Goal: Information Seeking & Learning: Learn about a topic

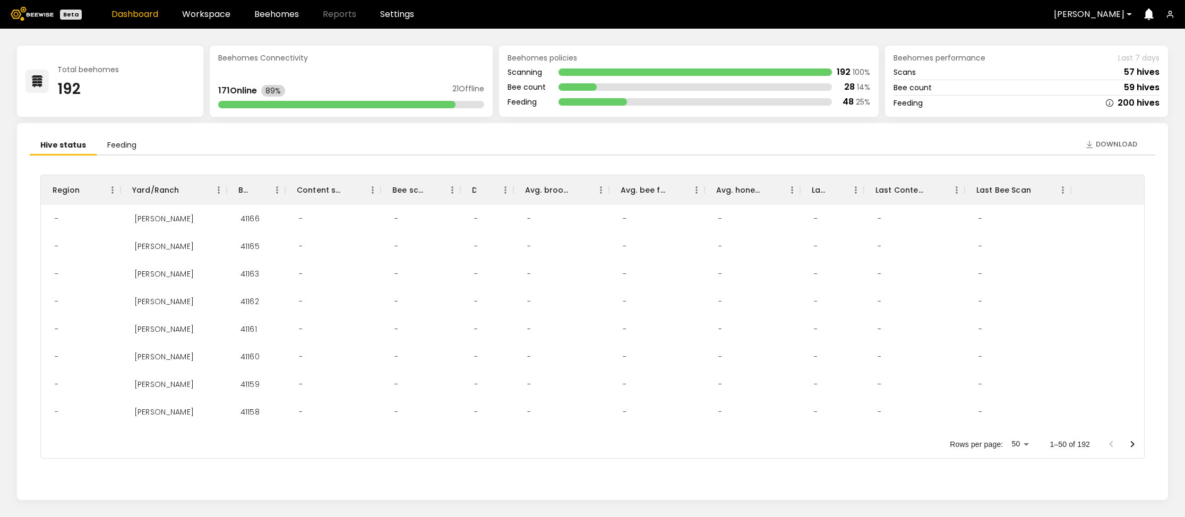
click at [134, 15] on link "Dashboard" at bounding box center [134, 14] width 47 height 8
click at [33, 14] on img at bounding box center [32, 14] width 43 height 14
click at [1129, 12] on div "[PERSON_NAME]" at bounding box center [1088, 14] width 85 height 24
click at [999, 151] on ul "Hive status Feeding" at bounding box center [592, 146] width 1125 height 20
drag, startPoint x: 868, startPoint y: 72, endPoint x: 715, endPoint y: 76, distance: 152.9
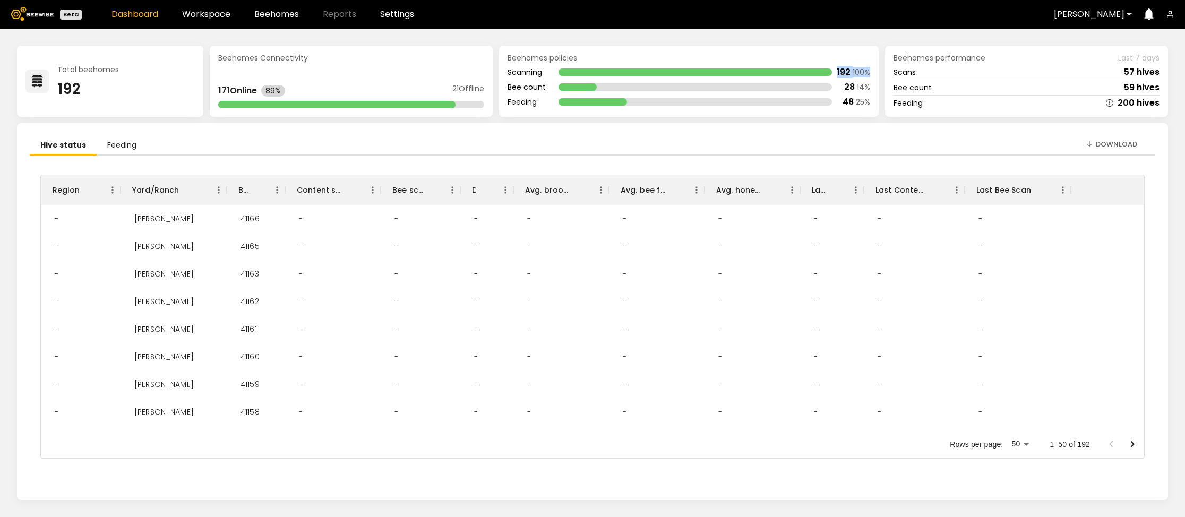
click at [669, 76] on div "Scanning 192 100 %" at bounding box center [688, 72] width 362 height 8
click at [850, 87] on div "28" at bounding box center [849, 87] width 11 height 8
drag, startPoint x: 867, startPoint y: 87, endPoint x: 729, endPoint y: 85, distance: 137.5
click at [729, 85] on div "Bee count 28 14 %" at bounding box center [688, 87] width 362 height 8
drag, startPoint x: 864, startPoint y: 105, endPoint x: 784, endPoint y: 107, distance: 79.6
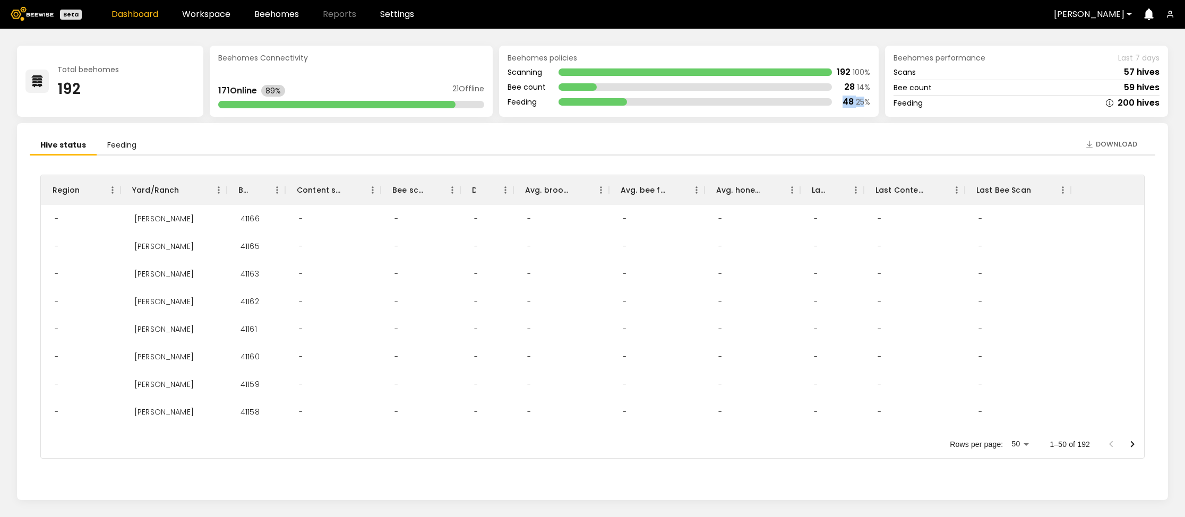
click at [784, 107] on div "Beehomes policies Scanning 192 100 % Bee count 28 14 % Feeding 48 25 %" at bounding box center [688, 81] width 379 height 71
click at [1052, 79] on div "Scans 57 hives" at bounding box center [1026, 74] width 266 height 12
click at [214, 15] on link "Workspace" at bounding box center [206, 14] width 48 height 8
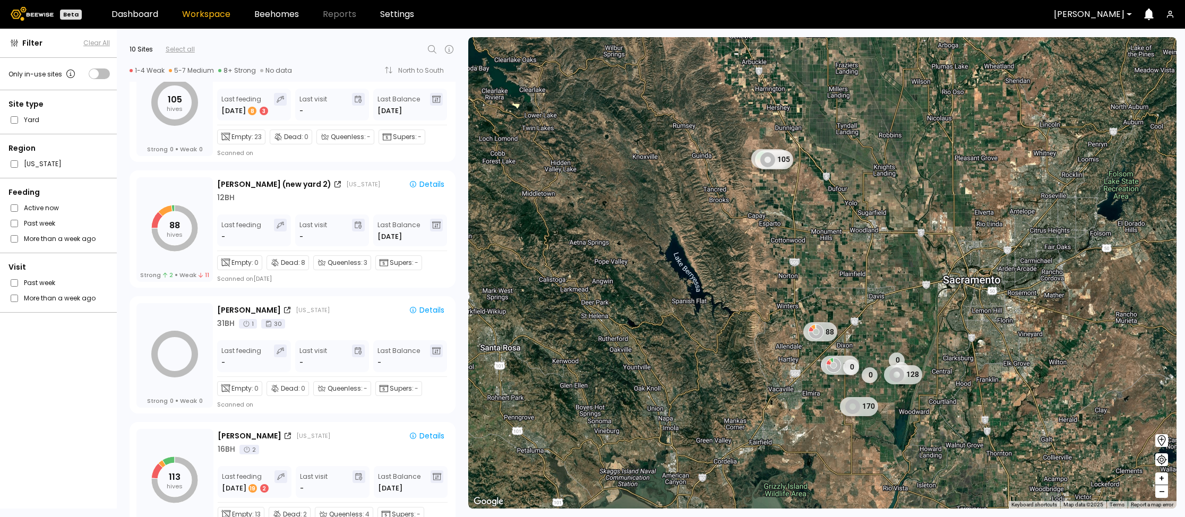
scroll to position [169, 0]
click at [432, 183] on div "Details" at bounding box center [427, 185] width 36 height 10
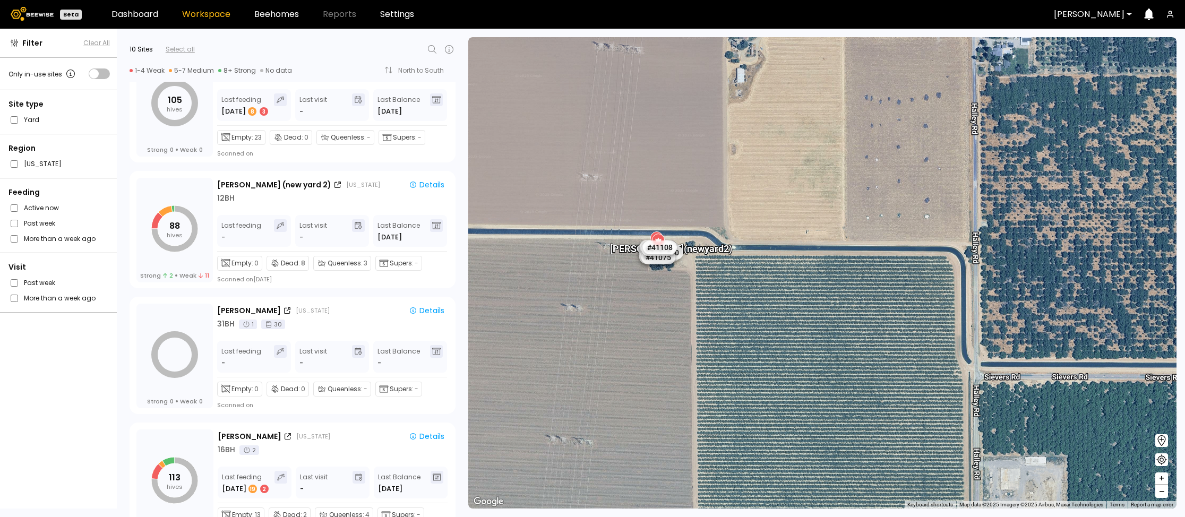
drag, startPoint x: 666, startPoint y: 283, endPoint x: 560, endPoint y: 267, distance: 106.8
click at [560, 267] on div "[PERSON_NAME] (new yard 2) # 41067 # 41101 # 40702 # 40069 # 40113 # 40016 # 40…" at bounding box center [822, 272] width 708 height 471
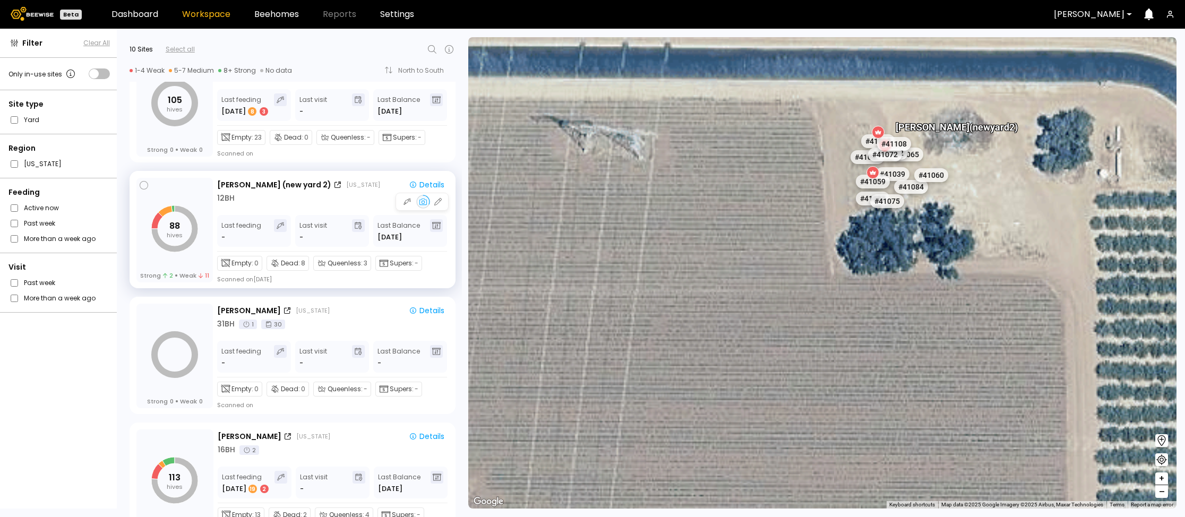
drag, startPoint x: 677, startPoint y: 269, endPoint x: 384, endPoint y: 254, distance: 293.3
click at [374, 254] on div "Filter Clear All Only in-use sites Site type Yard Region [US_STATE] Feeding Act…" at bounding box center [592, 273] width 1185 height 488
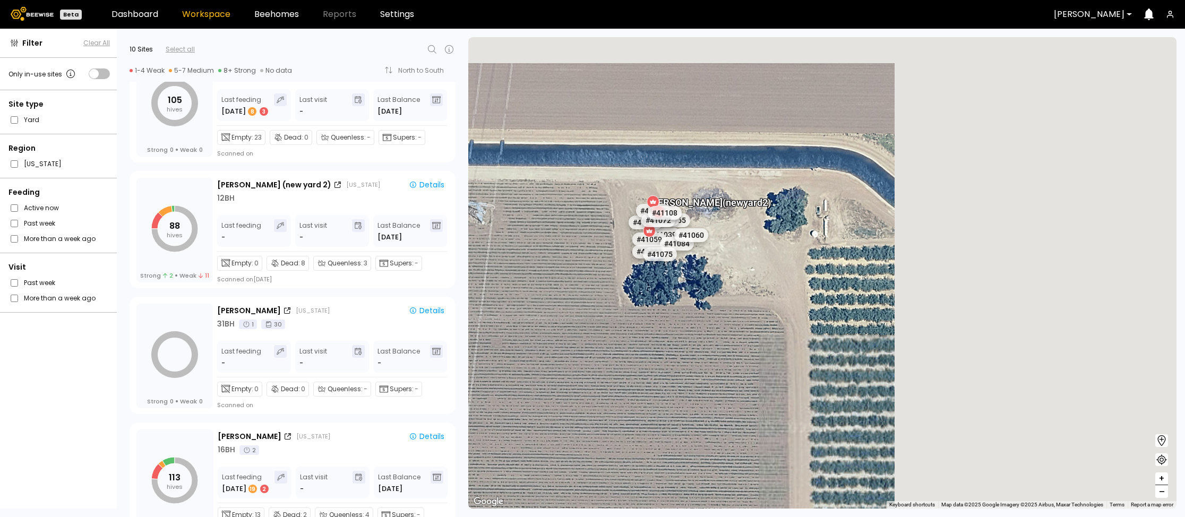
drag, startPoint x: 705, startPoint y: 246, endPoint x: 557, endPoint y: 276, distance: 151.7
click at [556, 276] on div "[PERSON_NAME] (new yard 2) # 41067 # 41101 # 40702 # 40069 # 40113 # 40016 # 40…" at bounding box center [822, 272] width 708 height 471
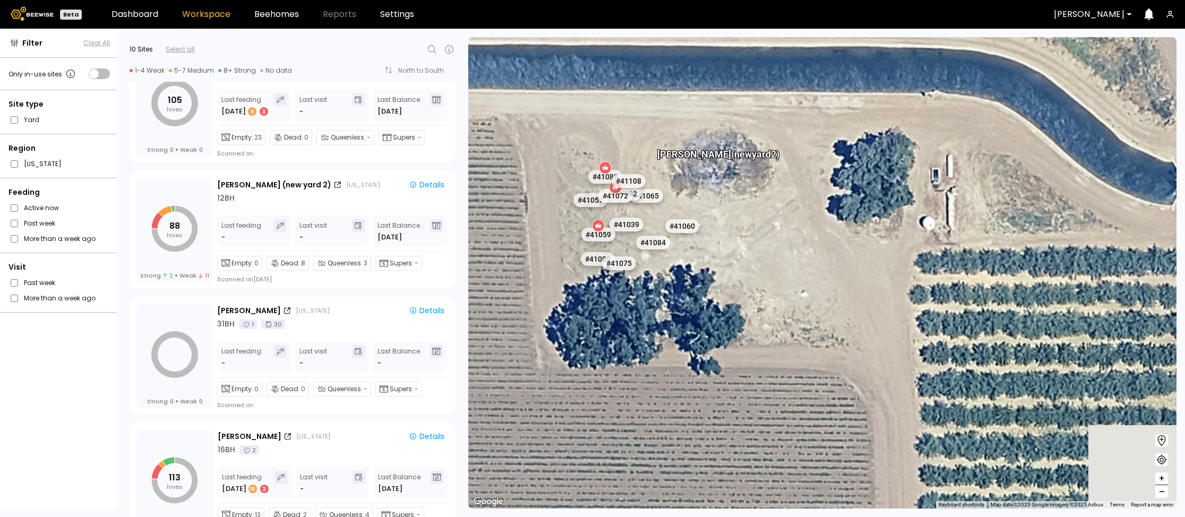
drag, startPoint x: 868, startPoint y: 262, endPoint x: 700, endPoint y: 307, distance: 174.7
click at [700, 307] on div "[PERSON_NAME] (new yard 2) # 41067 # 41101 # 40702 # 40069 # 40113 # 40016 # 40…" at bounding box center [822, 272] width 708 height 471
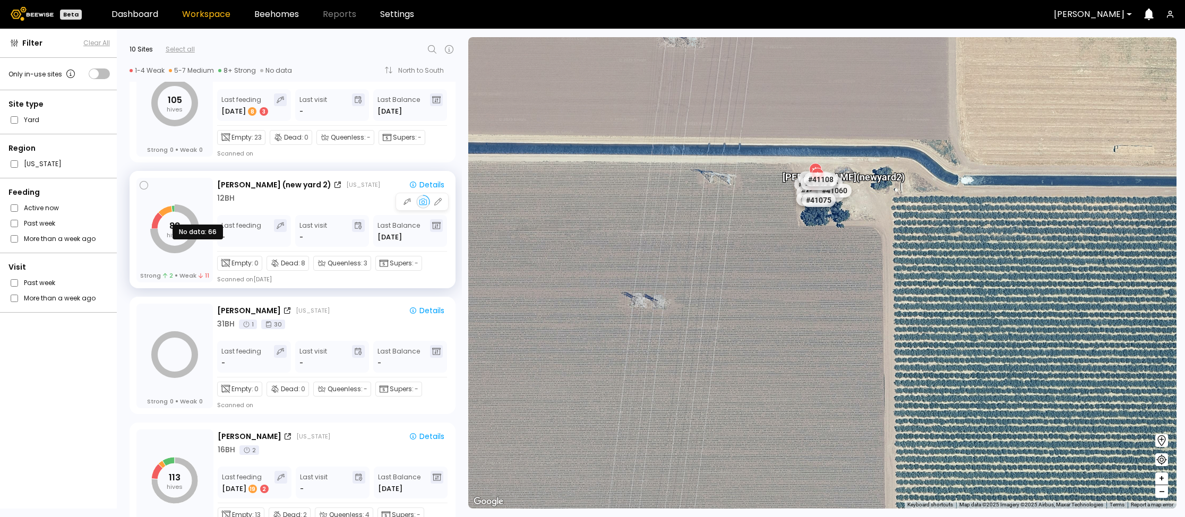
click at [167, 219] on icon "88 hives" at bounding box center [174, 228] width 47 height 47
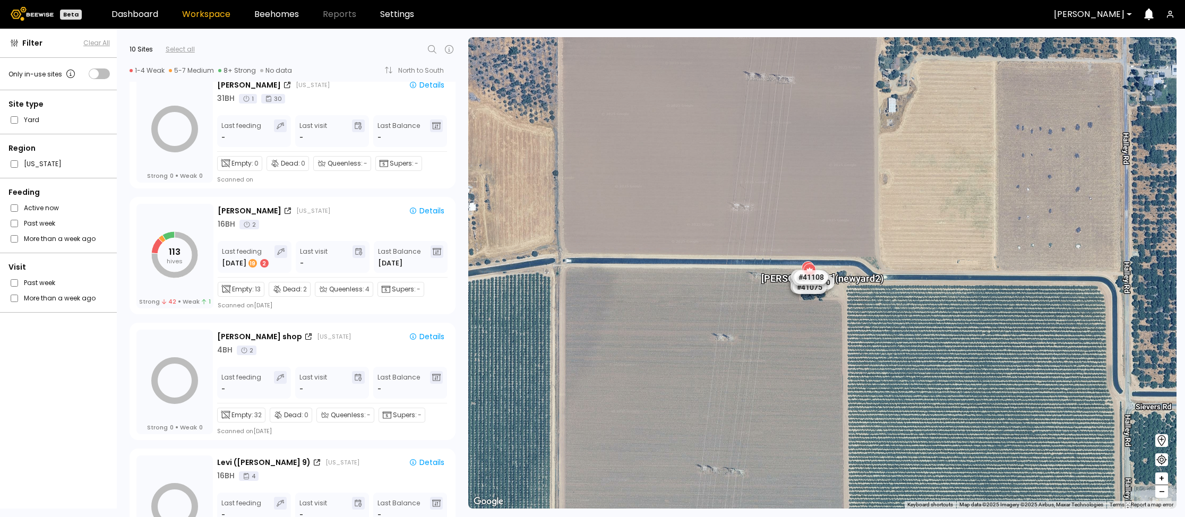
scroll to position [401, 0]
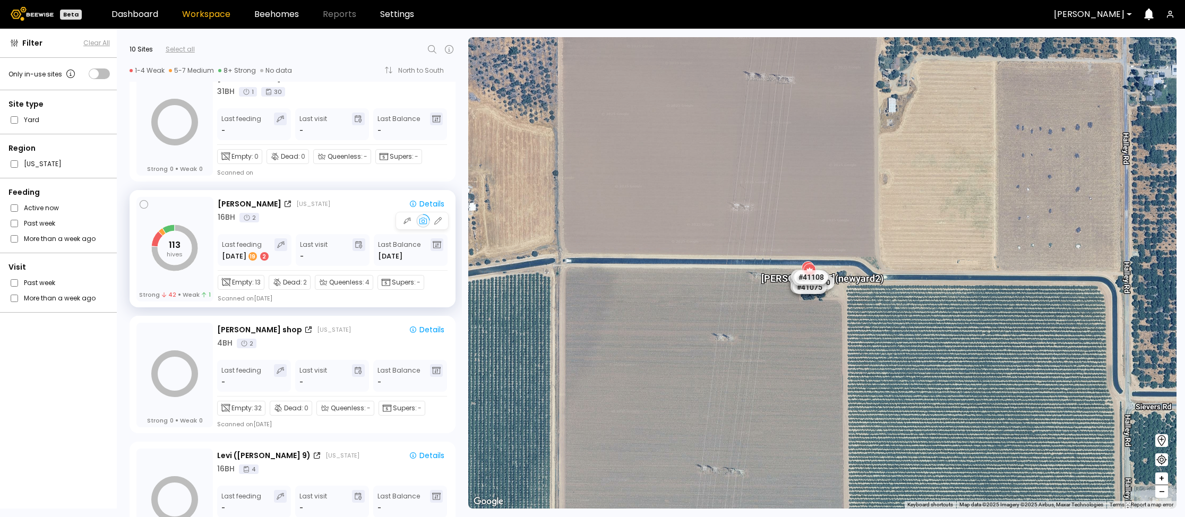
click at [288, 215] on div "16 BH 2" at bounding box center [333, 217] width 231 height 11
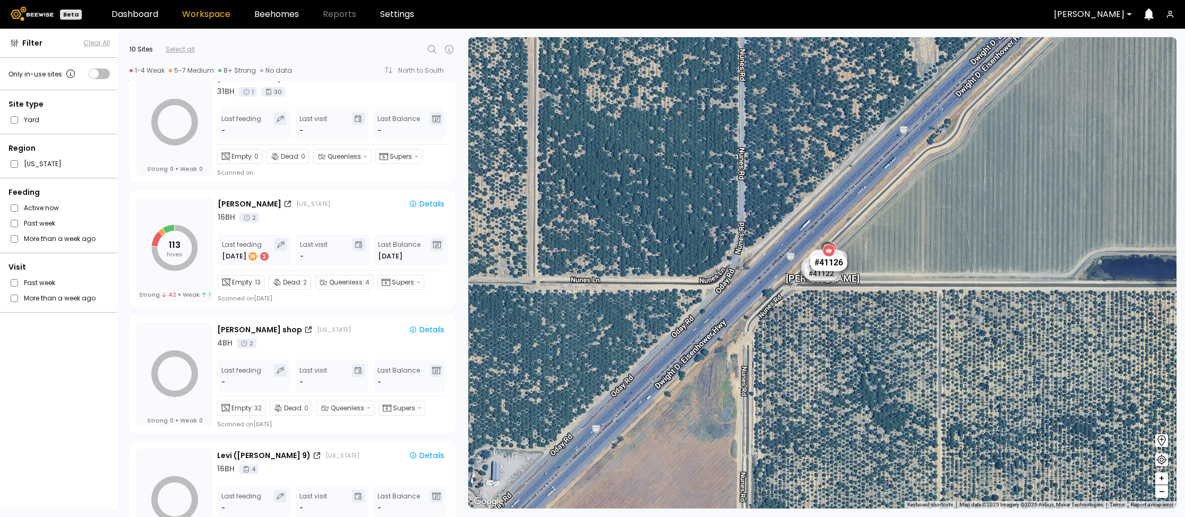
click at [832, 263] on div "# 41126" at bounding box center [828, 262] width 37 height 17
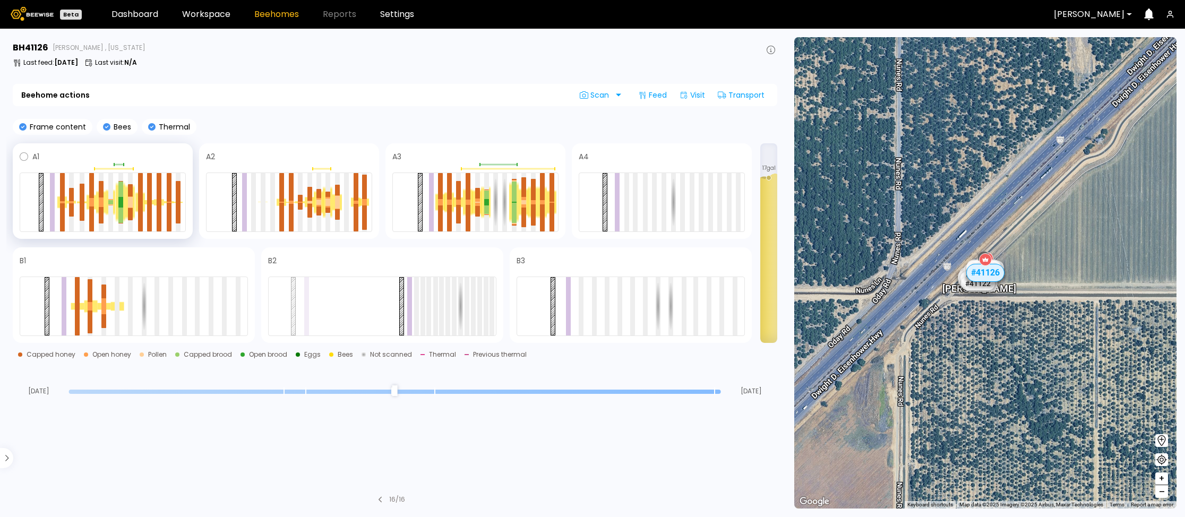
click at [174, 160] on span at bounding box center [112, 156] width 146 height 13
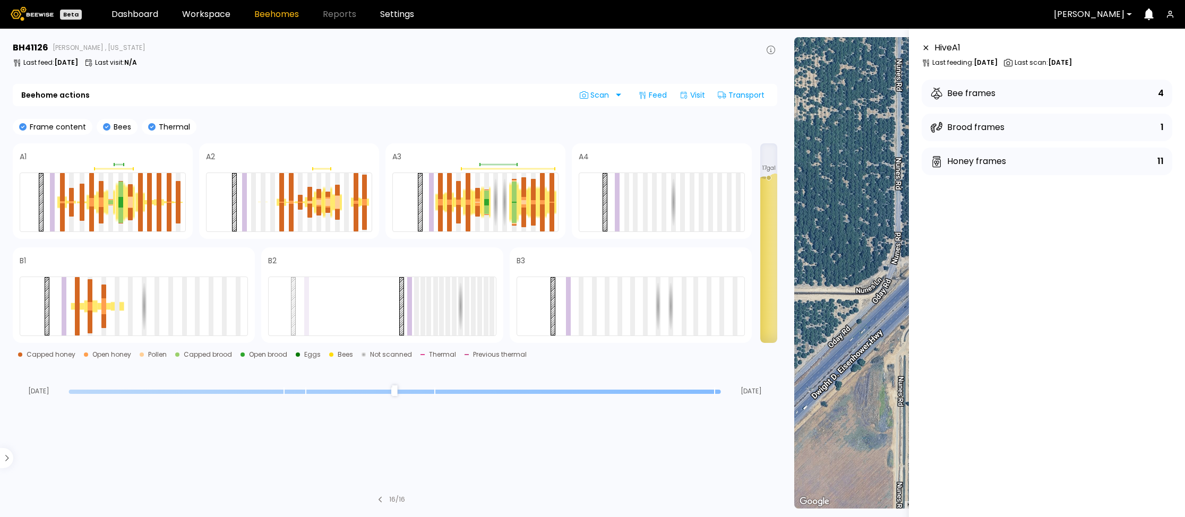
click at [1161, 160] on div "Honey frames 11" at bounding box center [1046, 162] width 251 height 28
drag, startPoint x: 1130, startPoint y: 125, endPoint x: 1115, endPoint y: 119, distance: 16.5
click at [1113, 125] on aside "Hive A 1 Last feeding : [DATE] Last scan : [DATE] Bee frames 4 Brood frames 1 H…" at bounding box center [1047, 287] width 276 height 517
drag, startPoint x: 1134, startPoint y: 94, endPoint x: 938, endPoint y: 94, distance: 195.8
click at [977, 96] on div "Bee frames 4" at bounding box center [1046, 94] width 251 height 28
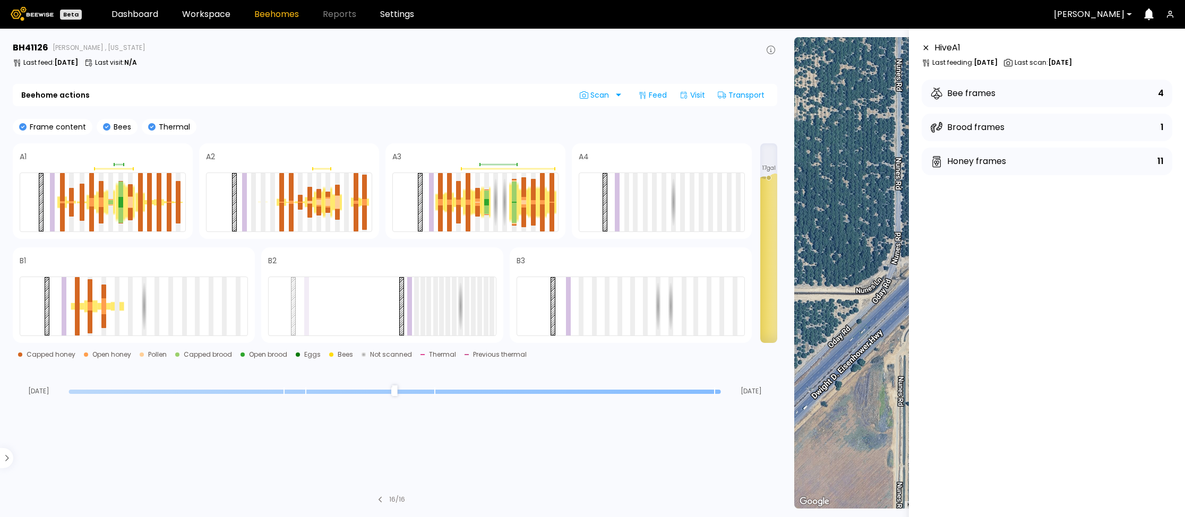
click at [938, 94] on icon at bounding box center [936, 93] width 13 height 13
click at [40, 199] on div at bounding box center [41, 202] width 5 height 58
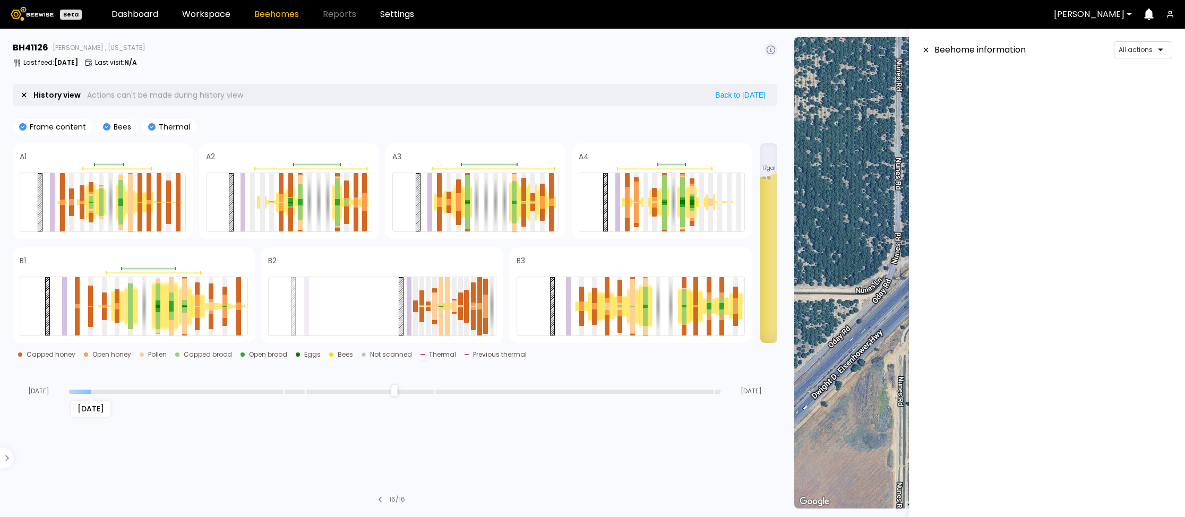
drag, startPoint x: 718, startPoint y: 392, endPoint x: 95, endPoint y: 384, distance: 622.6
click at [95, 390] on input "range" at bounding box center [395, 392] width 652 height 4
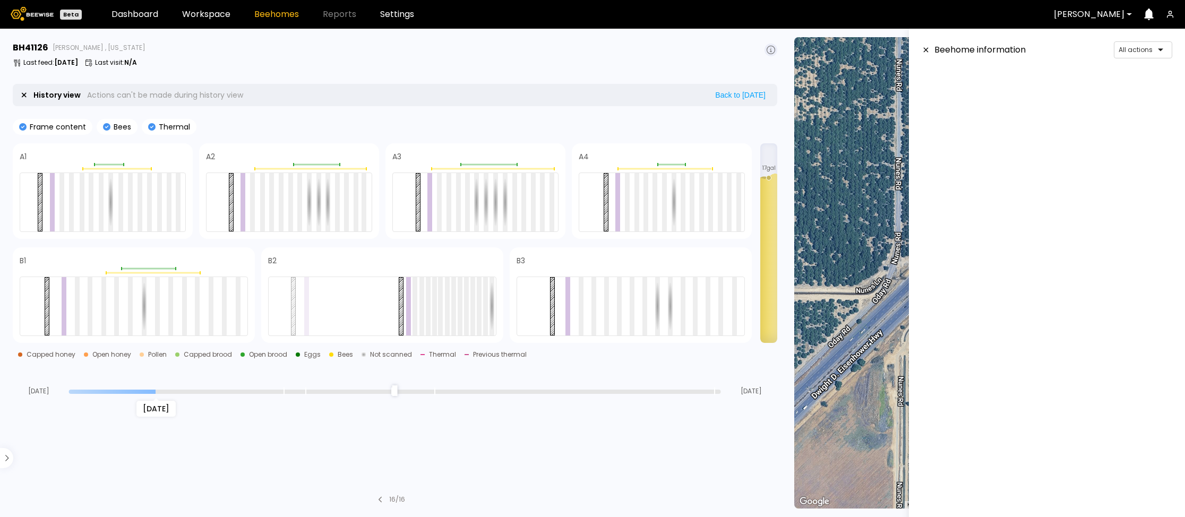
drag, startPoint x: 92, startPoint y: 391, endPoint x: 156, endPoint y: 393, distance: 63.7
click at [156, 393] on input "range" at bounding box center [395, 392] width 652 height 4
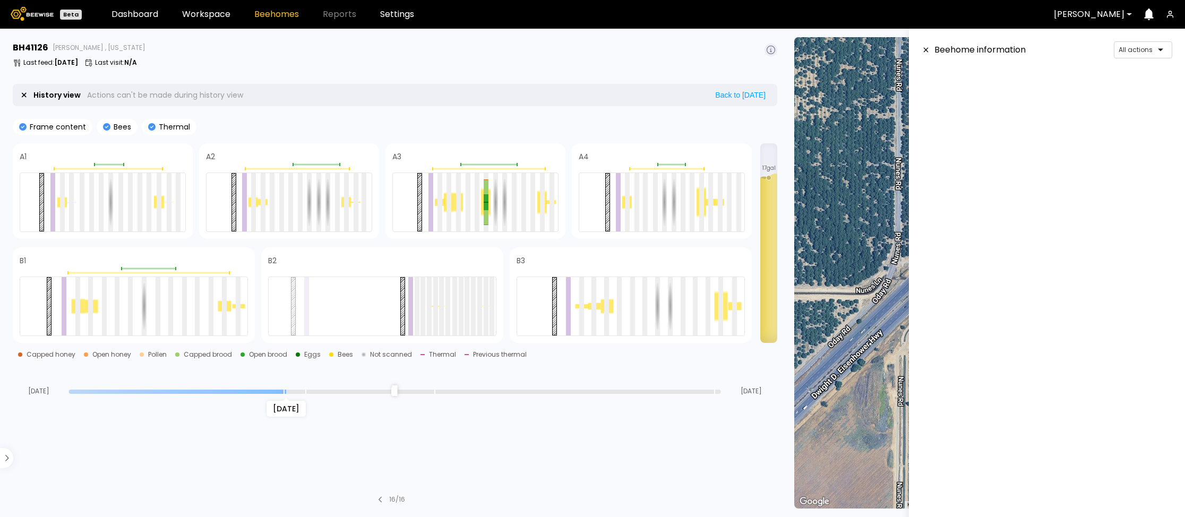
drag, startPoint x: 157, startPoint y: 393, endPoint x: 281, endPoint y: 397, distance: 124.3
click at [281, 394] on input "range" at bounding box center [395, 392] width 652 height 4
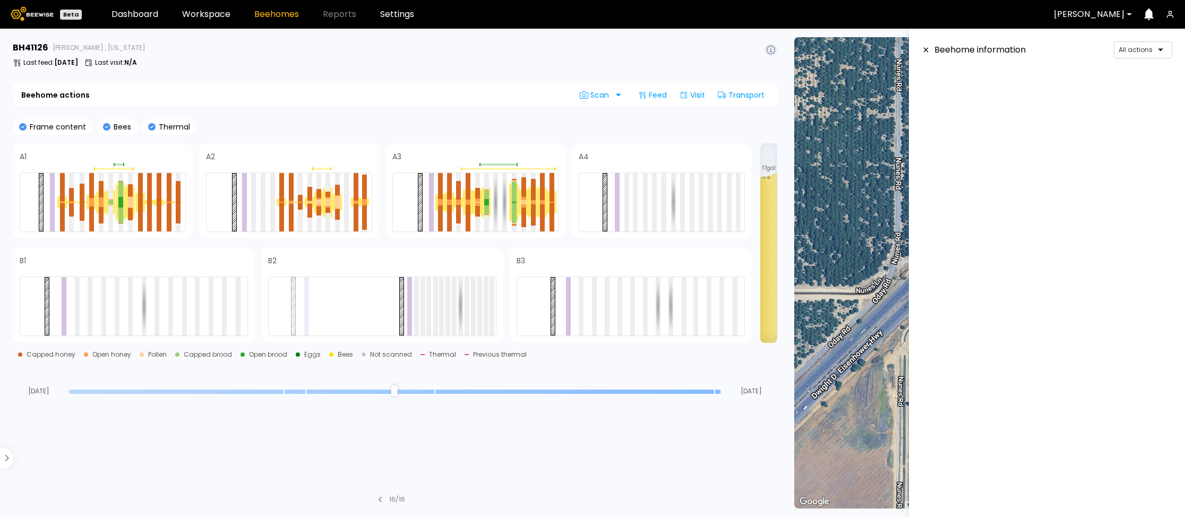
drag, startPoint x: 286, startPoint y: 392, endPoint x: 720, endPoint y: 401, distance: 434.8
type input "*"
click at [720, 394] on input "range" at bounding box center [395, 392] width 652 height 4
click at [1163, 50] on div at bounding box center [1167, 50] width 8 height 8
click at [1142, 69] on div "Bee scan" at bounding box center [1143, 72] width 46 height 6
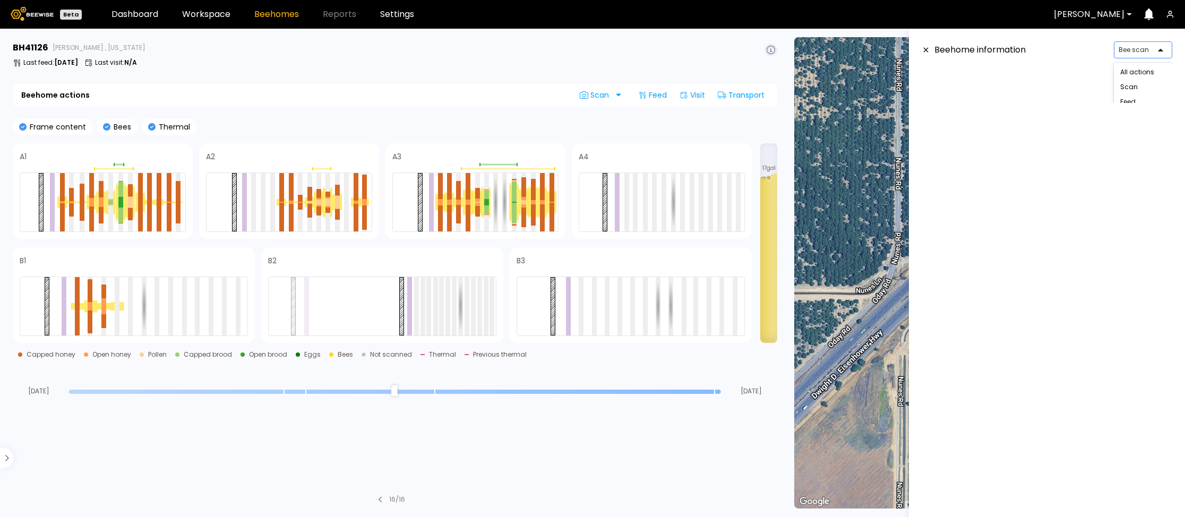
click at [1165, 47] on div at bounding box center [1167, 50] width 8 height 8
click at [1138, 100] on div "Feed" at bounding box center [1143, 102] width 46 height 6
click at [1034, 82] on section at bounding box center [1046, 87] width 251 height 32
click at [925, 53] on icon at bounding box center [925, 49] width 8 height 7
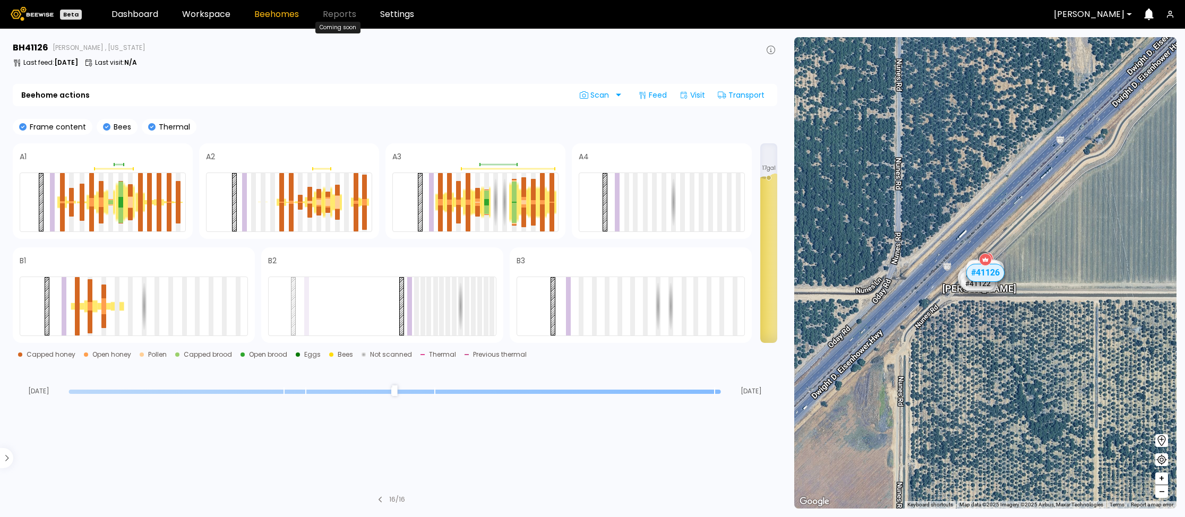
click at [326, 13] on span "Reports" at bounding box center [339, 14] width 33 height 8
click at [394, 13] on link "Settings" at bounding box center [397, 14] width 34 height 8
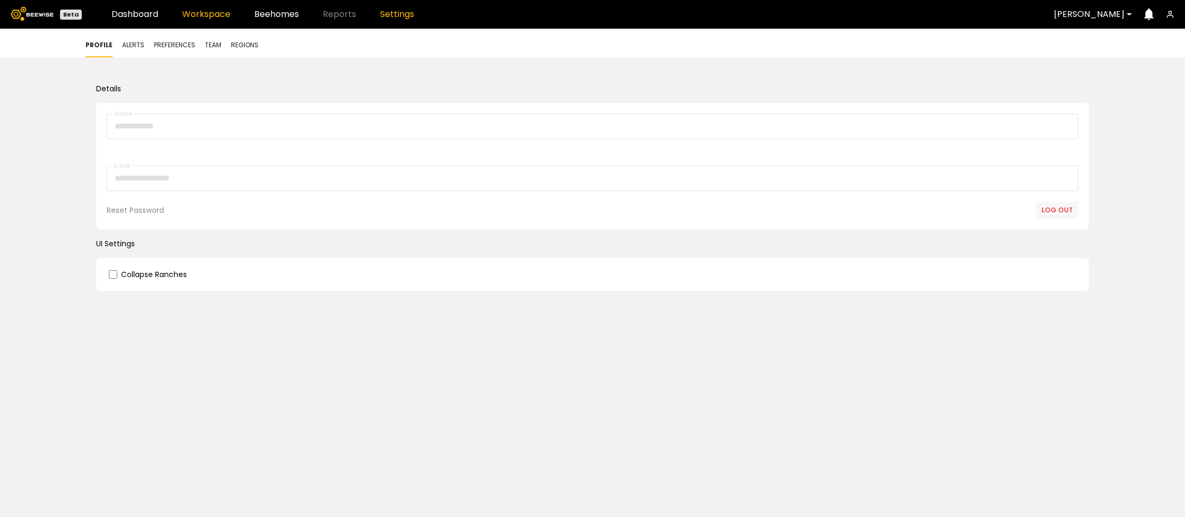
click at [205, 14] on link "Workspace" at bounding box center [206, 14] width 48 height 8
